Goal: Use online tool/utility: Utilize a website feature to perform a specific function

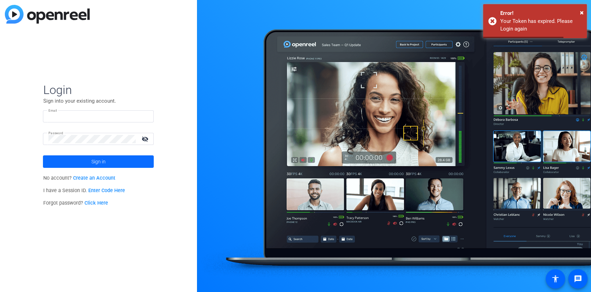
type input "[EMAIL_ADDRESS][DOMAIN_NAME]"
click at [126, 160] on span at bounding box center [98, 161] width 111 height 17
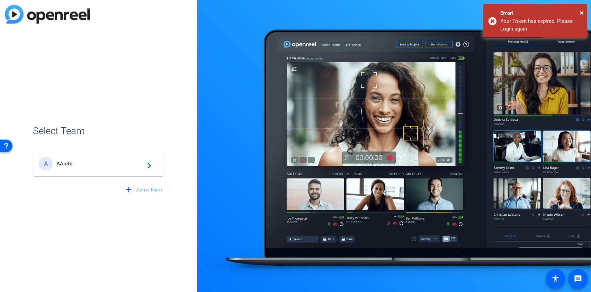
click at [126, 160] on span "AArete" at bounding box center [99, 163] width 87 height 6
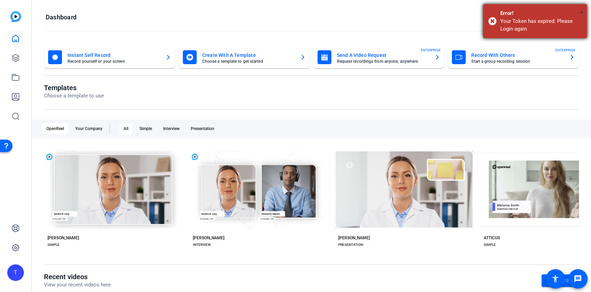
click at [583, 12] on span "×" at bounding box center [582, 12] width 4 height 8
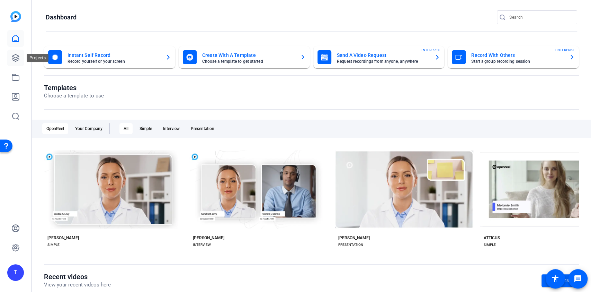
click at [12, 57] on icon at bounding box center [15, 58] width 8 height 8
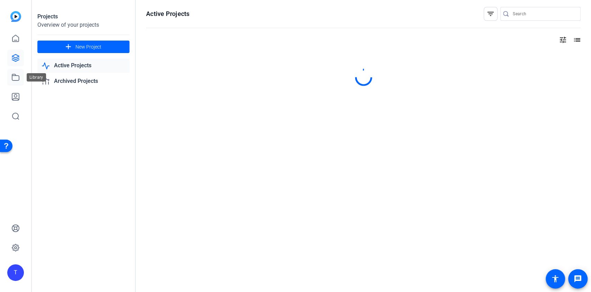
click at [12, 76] on icon at bounding box center [15, 77] width 7 height 6
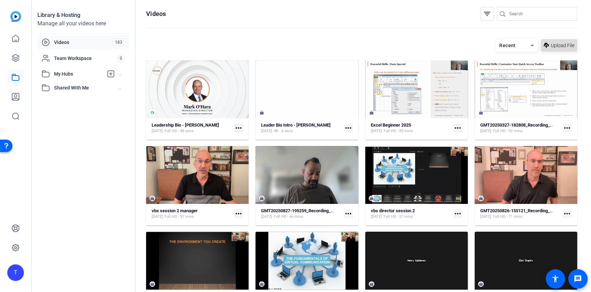
click at [544, 47] on icon at bounding box center [547, 45] width 6 height 9
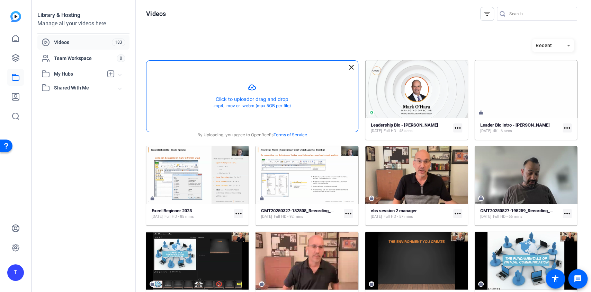
click at [260, 98] on button "button" at bounding box center [253, 96] width 212 height 71
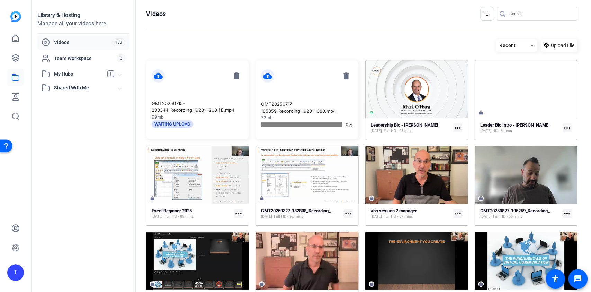
click at [225, 33] on openreel-divider-bar at bounding box center [361, 28] width 431 height 15
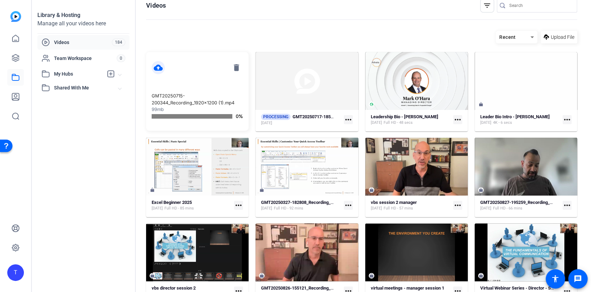
scroll to position [8, 0]
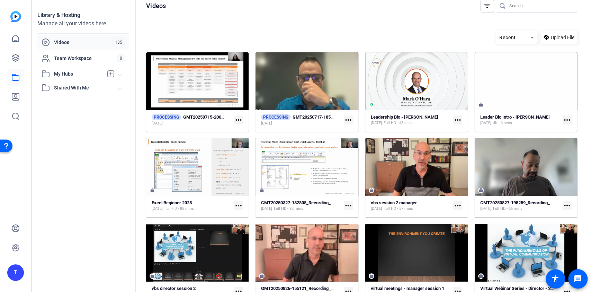
click at [237, 118] on mat-icon "more_horiz" at bounding box center [238, 119] width 9 height 9
click at [213, 115] on div at bounding box center [295, 146] width 591 height 292
click at [205, 114] on strong "GMT20250715-200344_Recording_1920x1200 (1)" at bounding box center [232, 116] width 98 height 5
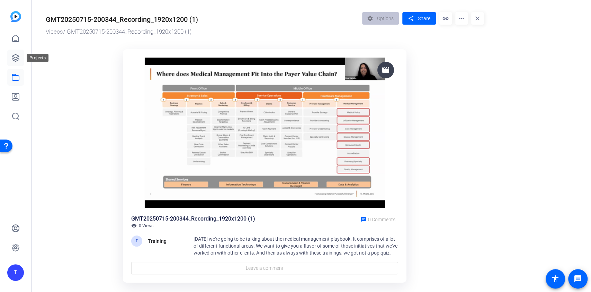
click at [16, 58] on icon at bounding box center [15, 57] width 7 height 7
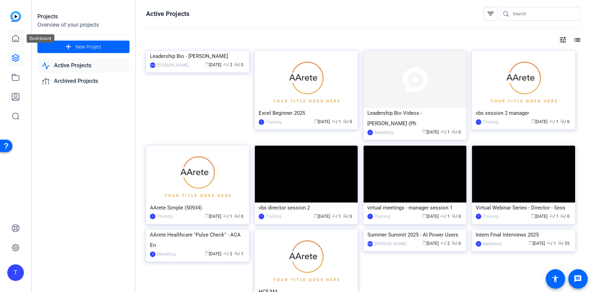
click at [14, 38] on icon at bounding box center [15, 38] width 8 height 8
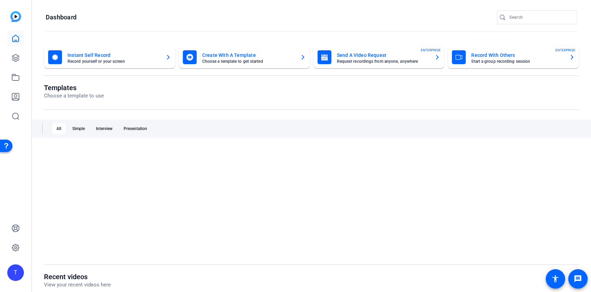
click at [223, 53] on mat-card-title "Create With A Template" at bounding box center [248, 55] width 92 height 8
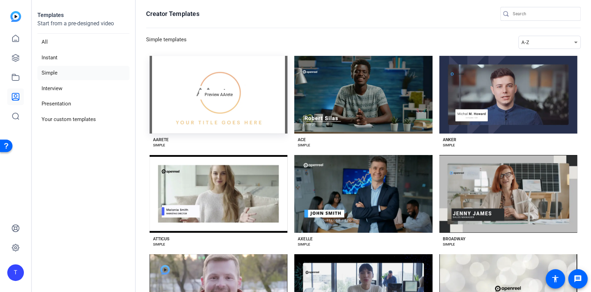
click at [253, 129] on div "Preview AArete" at bounding box center [219, 95] width 138 height 78
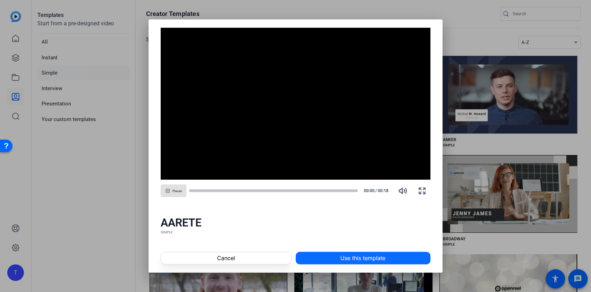
click at [333, 254] on span at bounding box center [363, 257] width 134 height 17
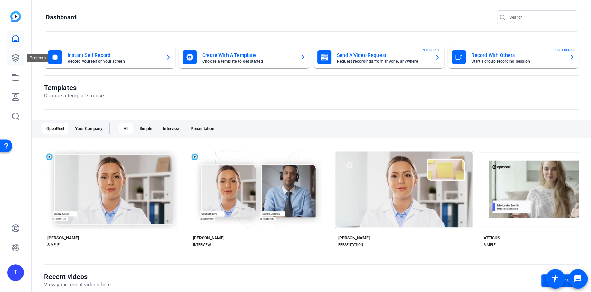
click at [14, 60] on icon at bounding box center [15, 58] width 8 height 8
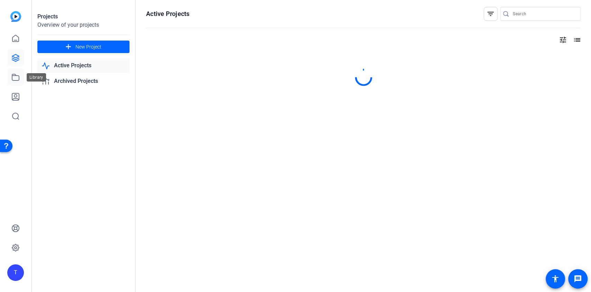
click at [12, 76] on icon at bounding box center [15, 77] width 8 height 8
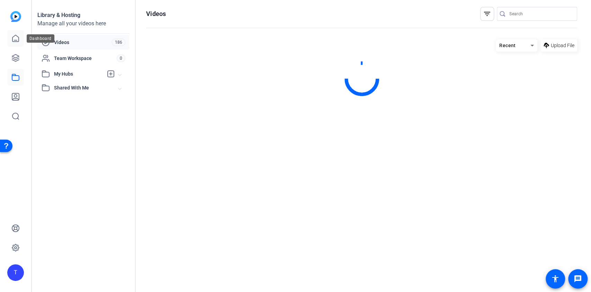
click at [18, 40] on icon at bounding box center [15, 38] width 8 height 8
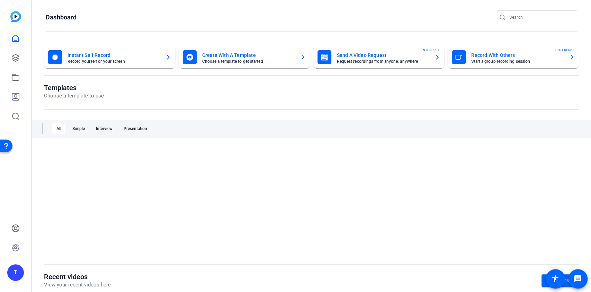
click at [190, 57] on icon "button" at bounding box center [189, 57] width 3 height 2
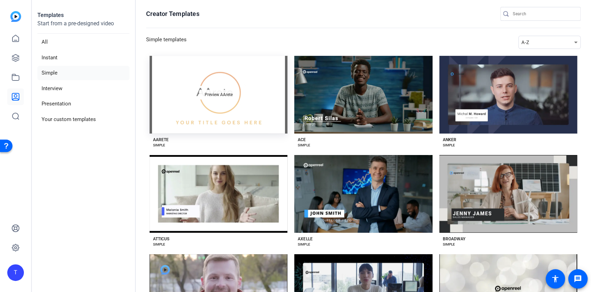
click at [210, 96] on span "Preview AArete" at bounding box center [219, 94] width 28 height 4
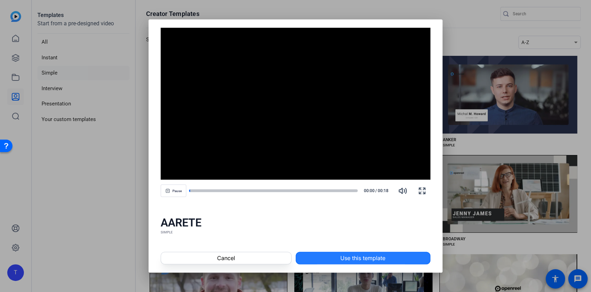
click at [330, 254] on span at bounding box center [363, 257] width 134 height 17
